Goal: Task Accomplishment & Management: Complete application form

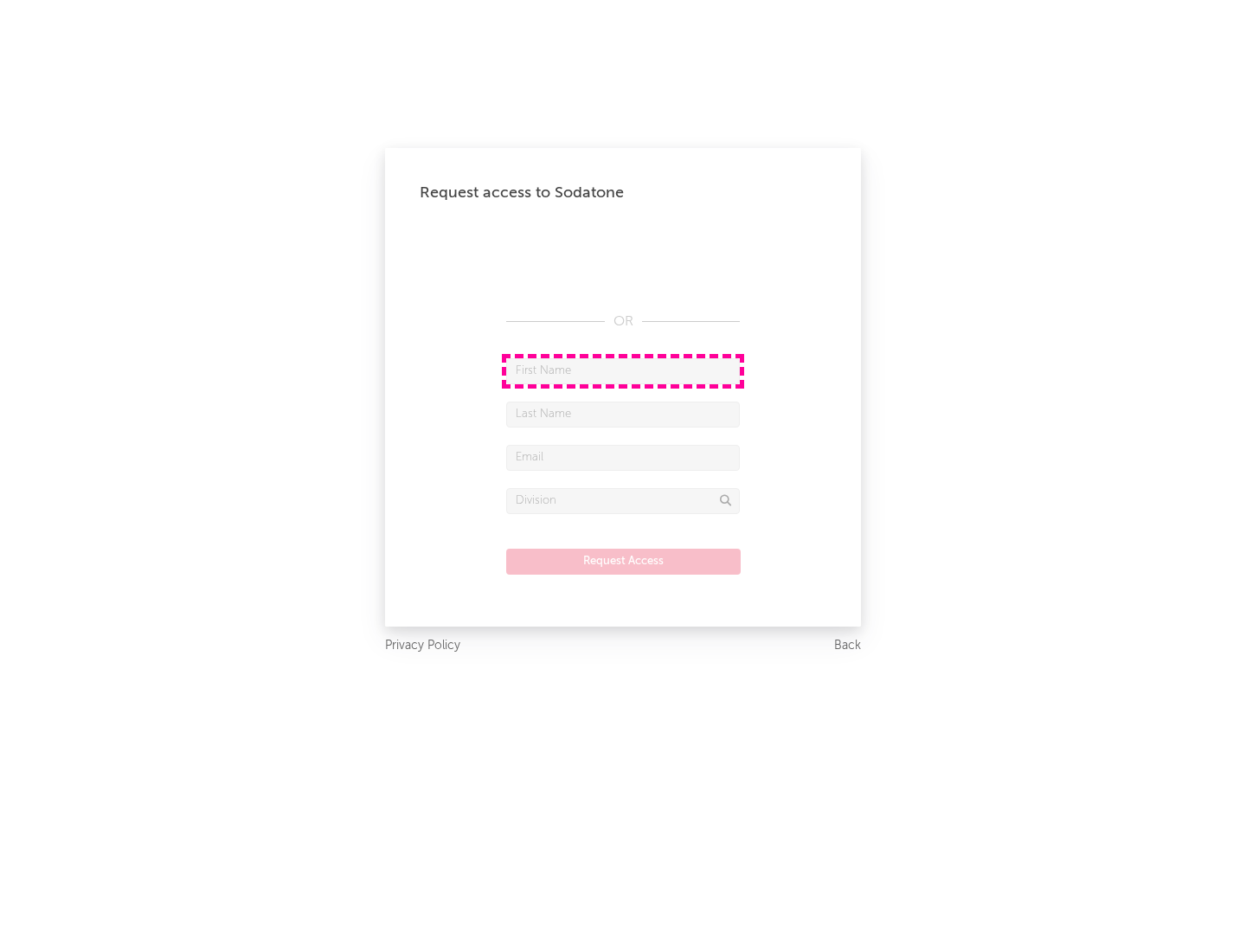
click at [623, 370] on input "text" at bounding box center [623, 370] width 234 height 26
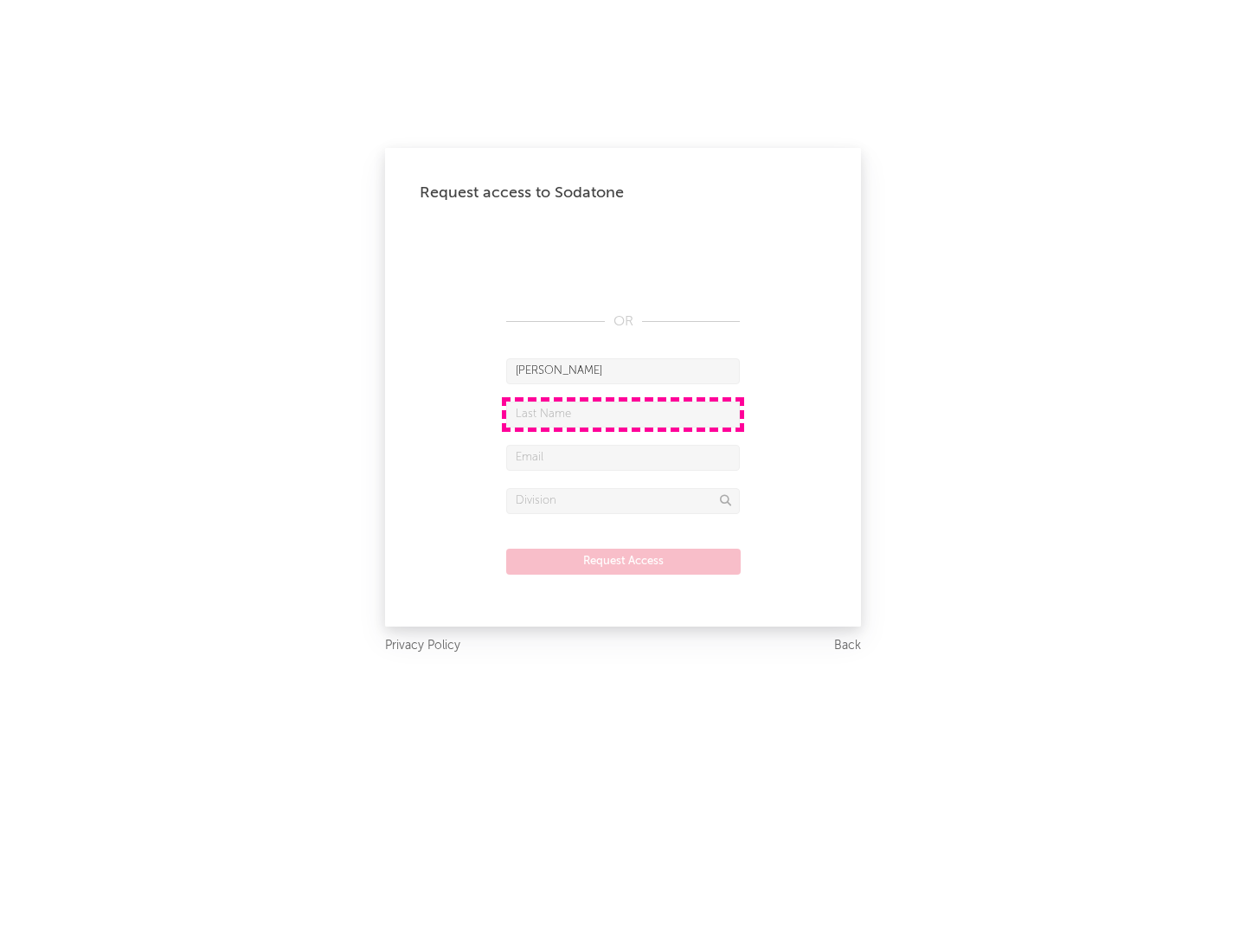
type input "[PERSON_NAME]"
click at [623, 413] on input "text" at bounding box center [623, 413] width 234 height 26
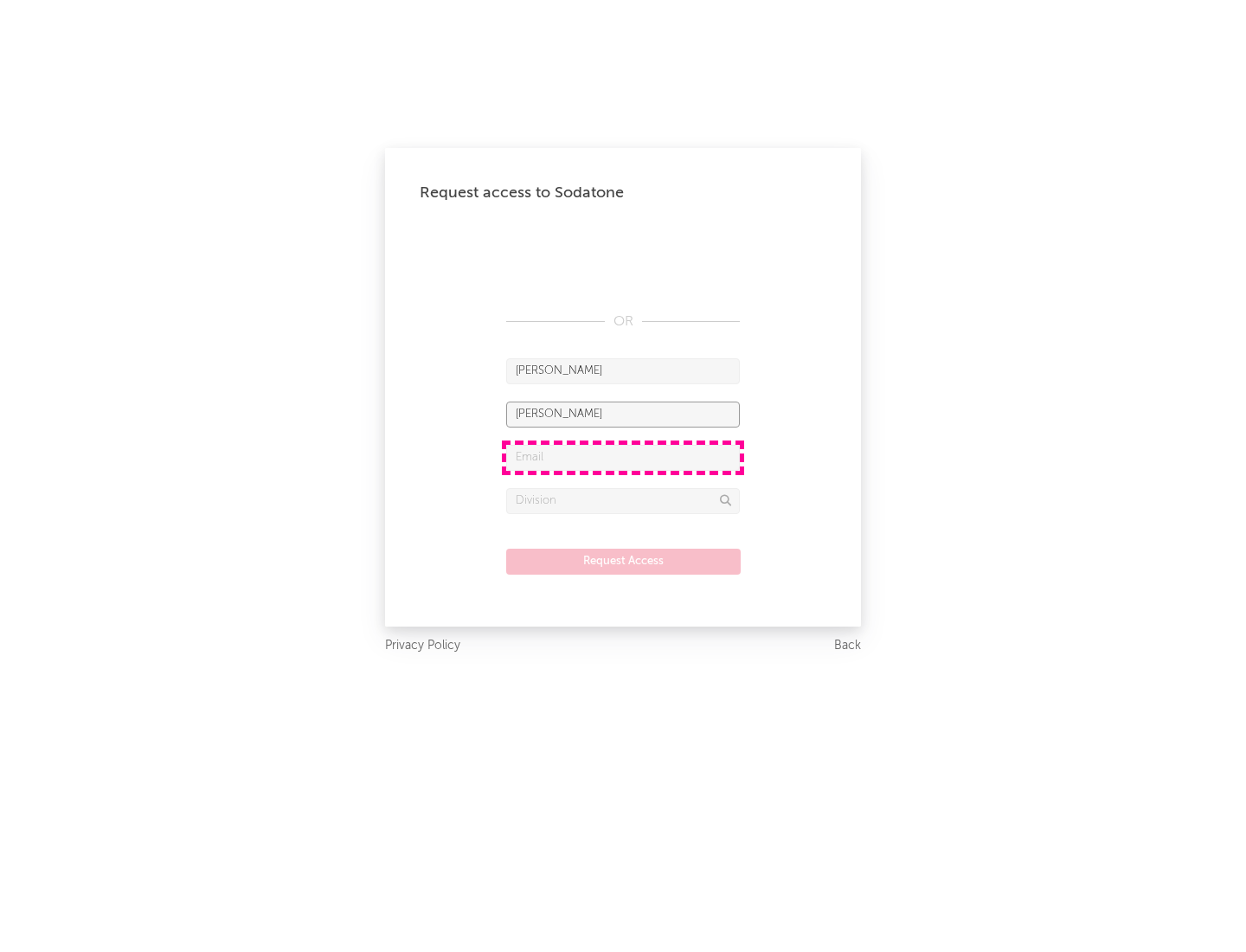
type input "[PERSON_NAME]"
click at [623, 456] on input "text" at bounding box center [623, 457] width 234 height 26
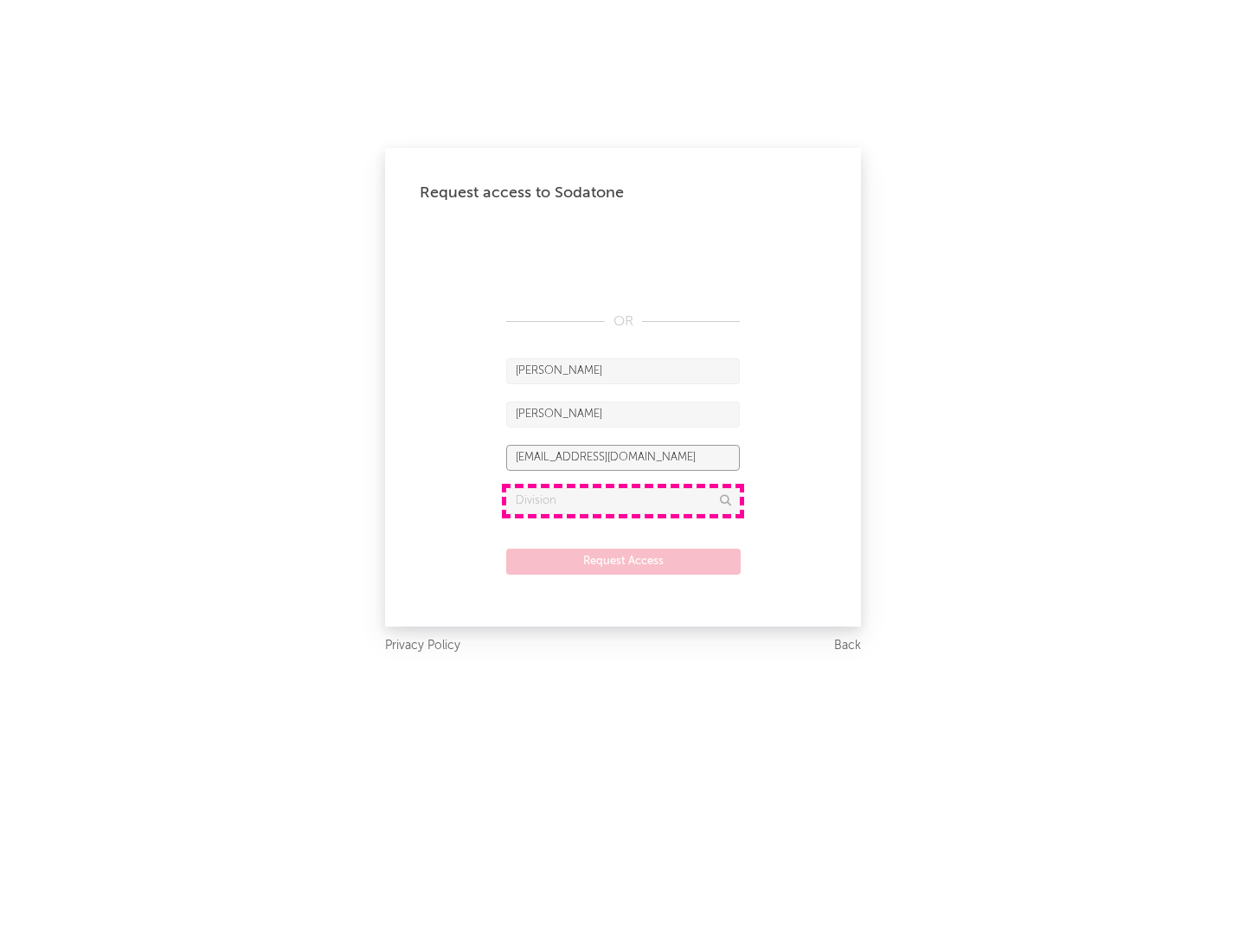
type input "[EMAIL_ADDRESS][DOMAIN_NAME]"
click at [623, 500] on input "text" at bounding box center [623, 500] width 234 height 26
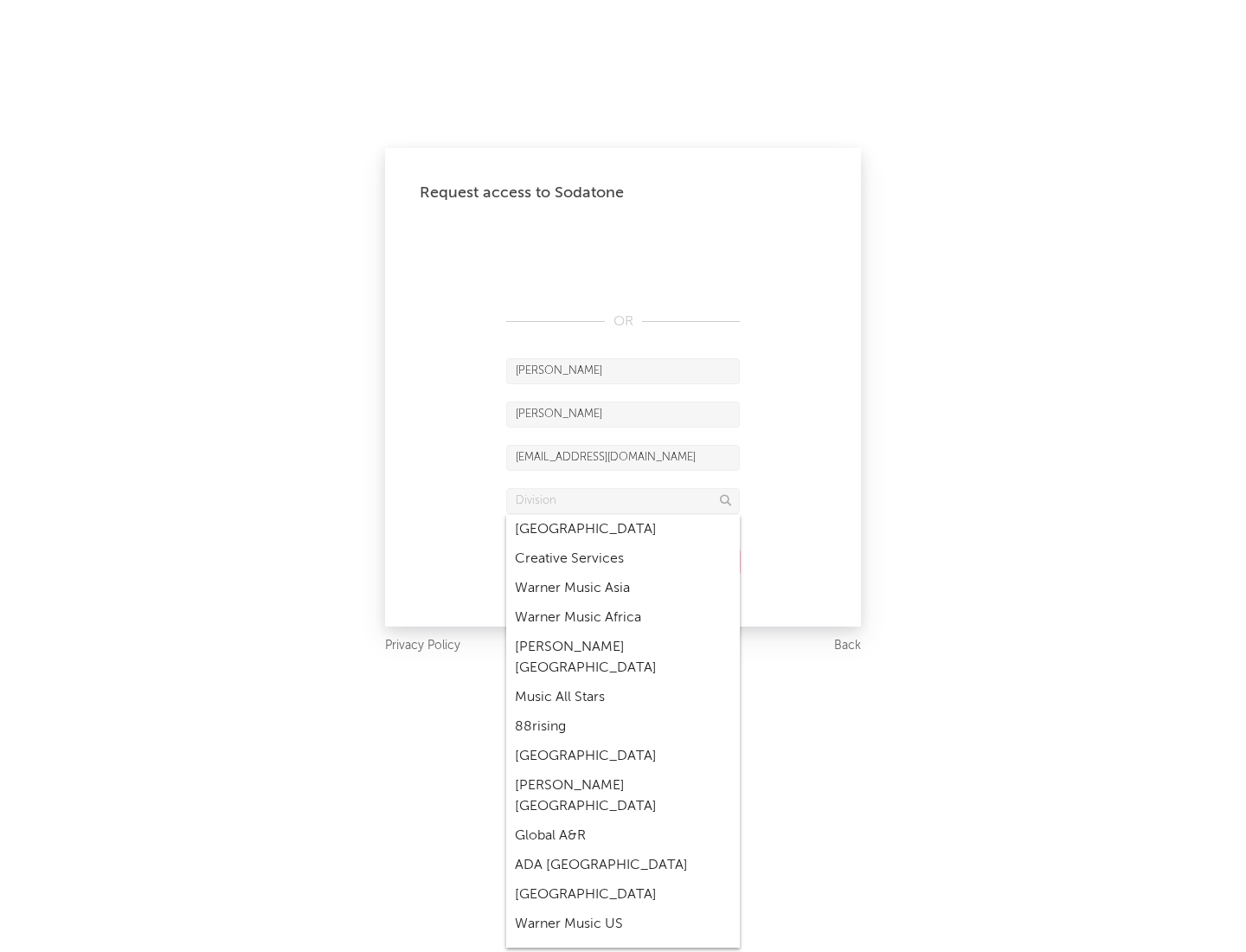
click at [623, 683] on div "Music All Stars" at bounding box center [623, 697] width 234 height 30
type input "Music All Stars"
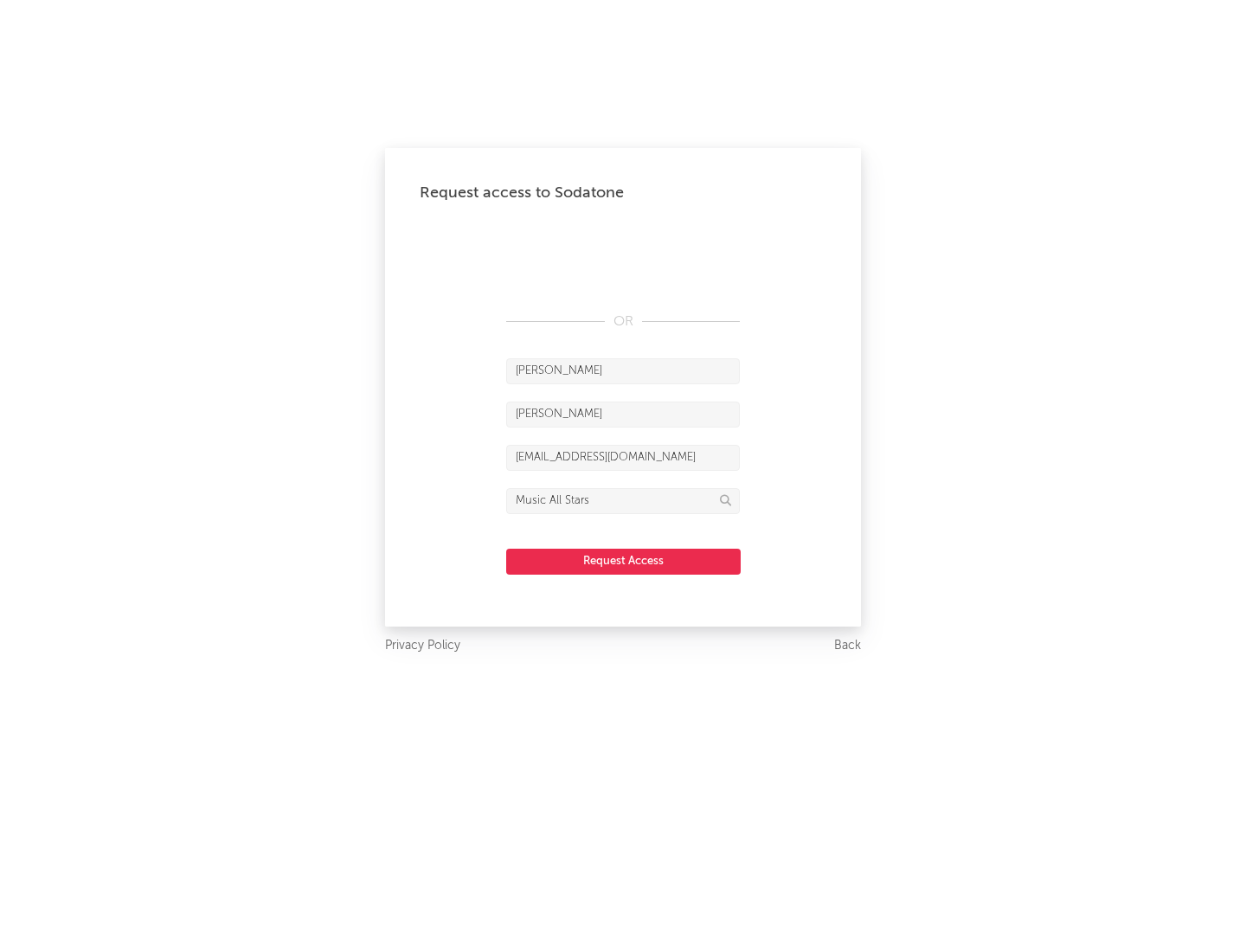
click at [623, 561] on button "Request Access" at bounding box center [623, 561] width 235 height 26
